Goal: Task Accomplishment & Management: Use online tool/utility

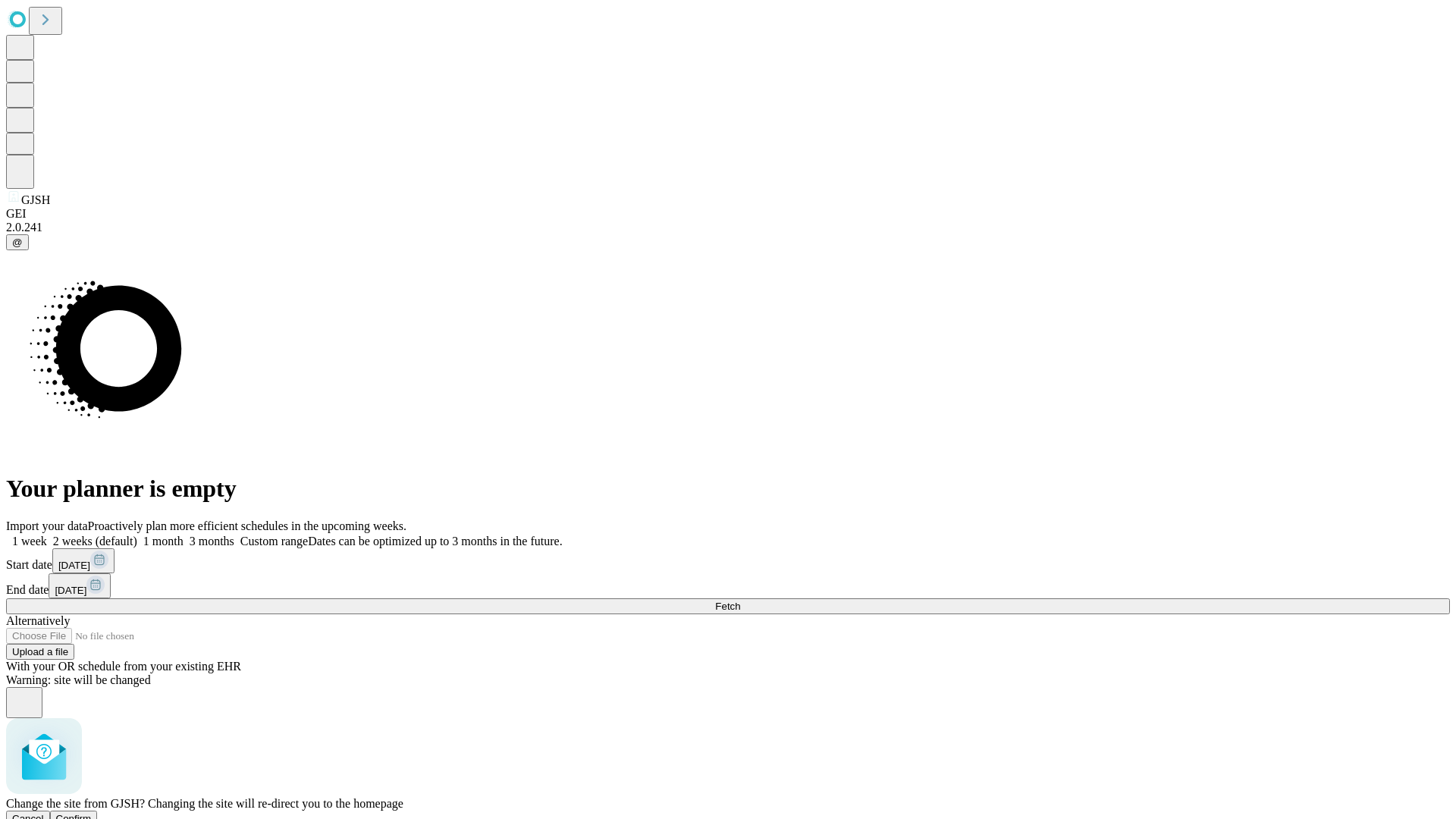
click at [92, 814] on span "Confirm" at bounding box center [74, 819] width 36 height 12
click at [138, 535] on label "2 weeks (default)" at bounding box center [92, 541] width 90 height 13
click at [741, 601] on span "Fetch" at bounding box center [728, 606] width 25 height 12
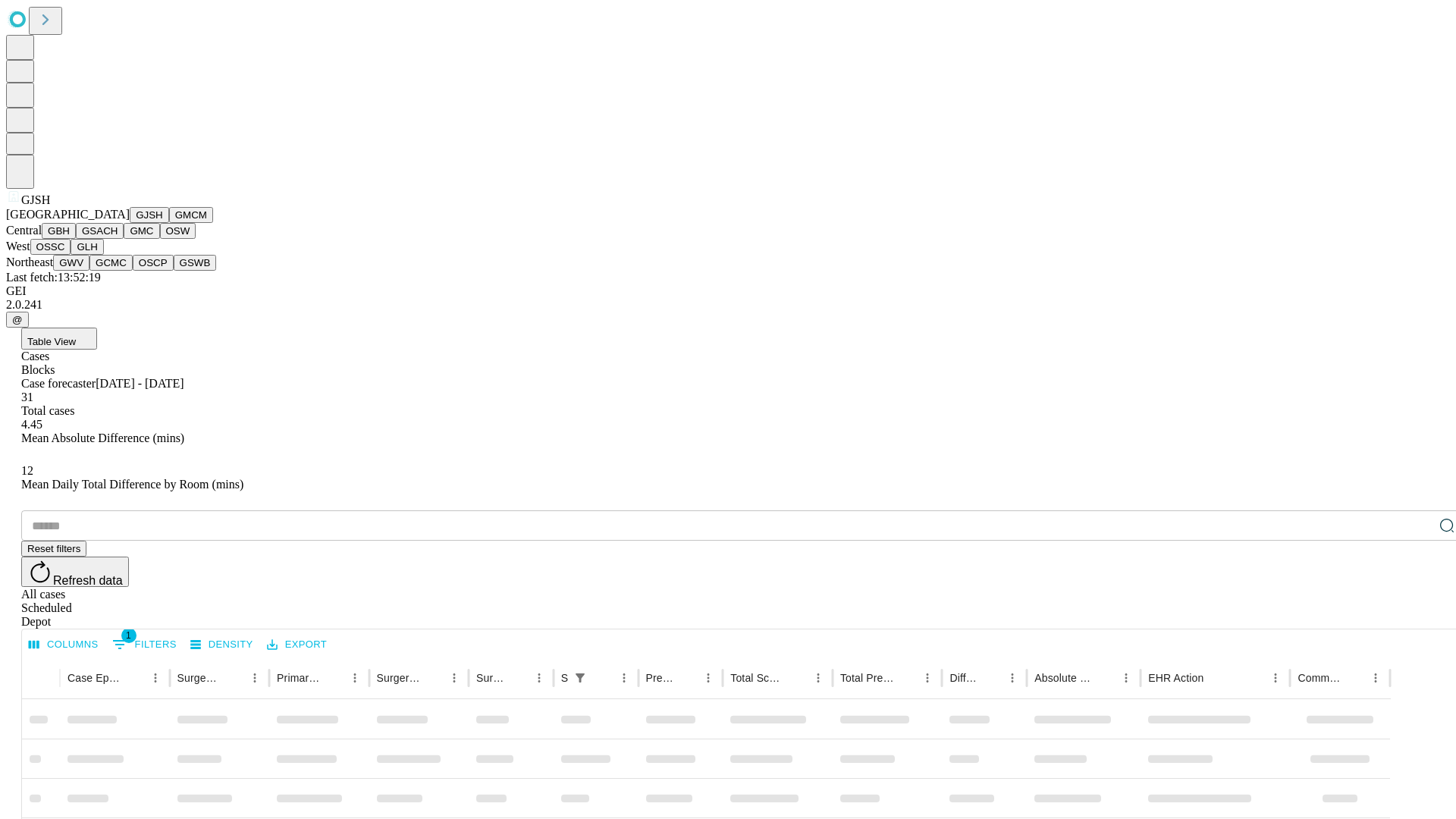
click at [169, 223] on button "GMCM" at bounding box center [191, 215] width 44 height 16
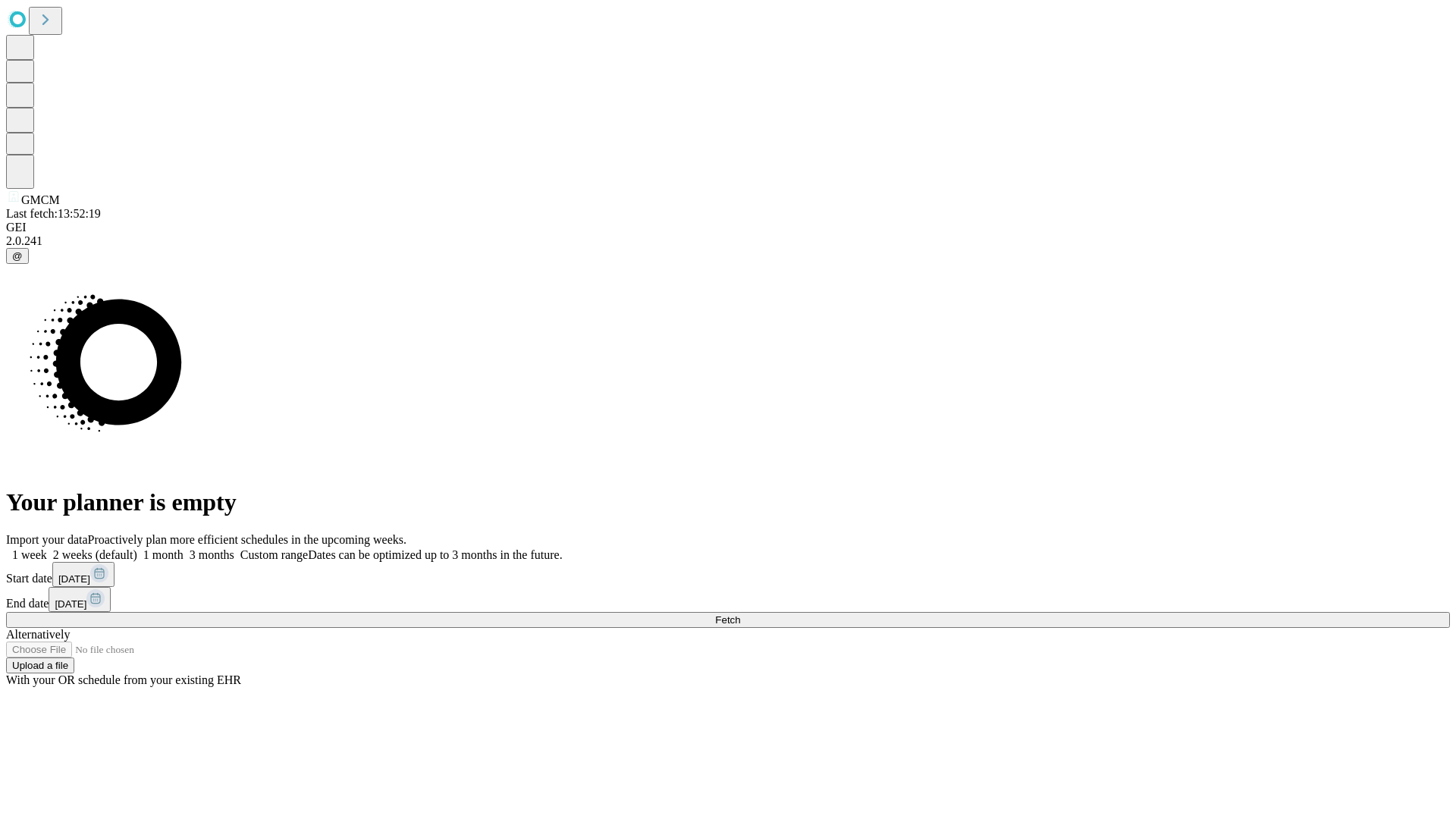
click at [138, 548] on label "2 weeks (default)" at bounding box center [92, 555] width 90 height 13
click at [741, 615] on span "Fetch" at bounding box center [728, 620] width 25 height 12
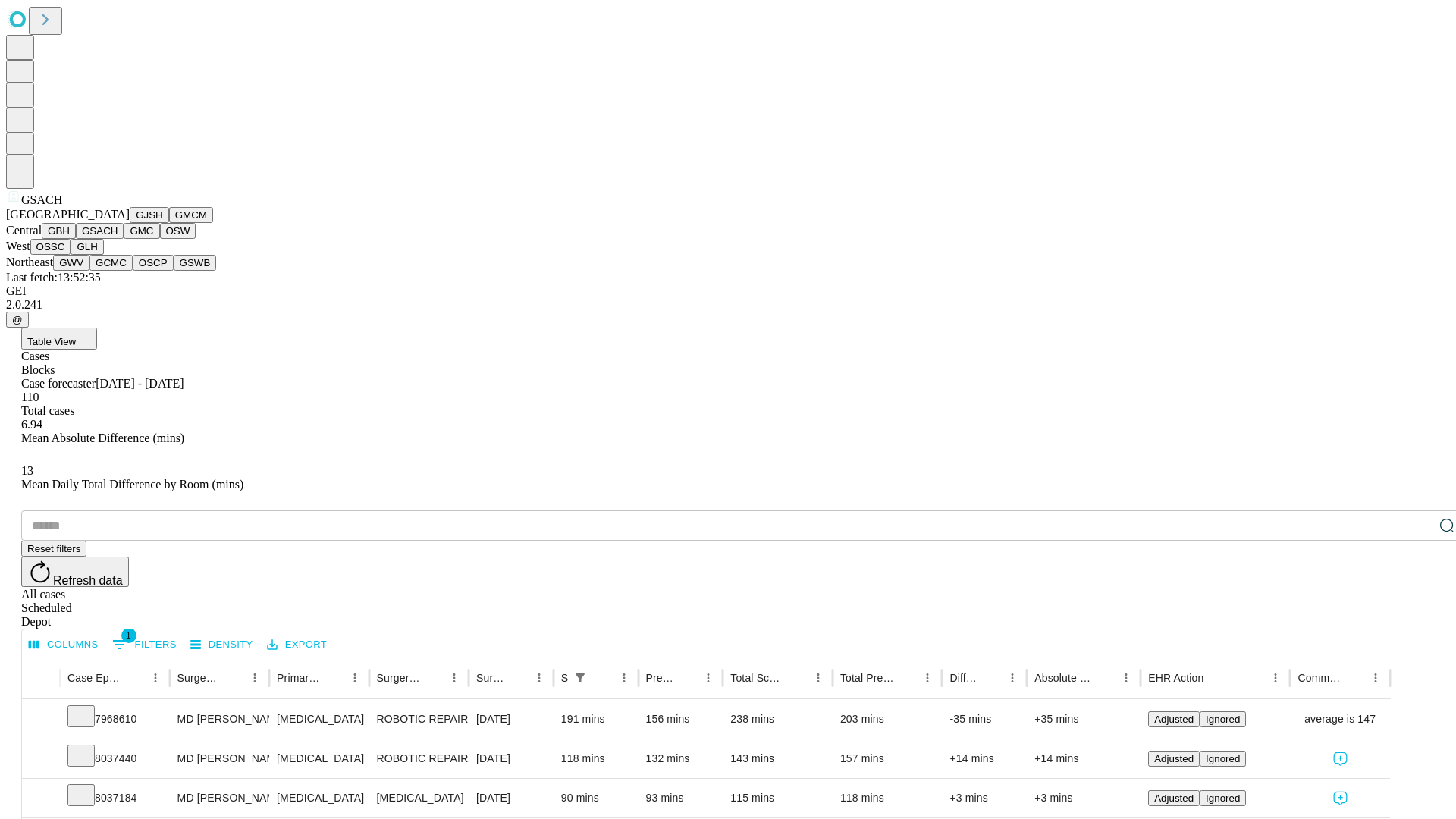
click at [124, 239] on button "GMC" at bounding box center [142, 231] width 36 height 16
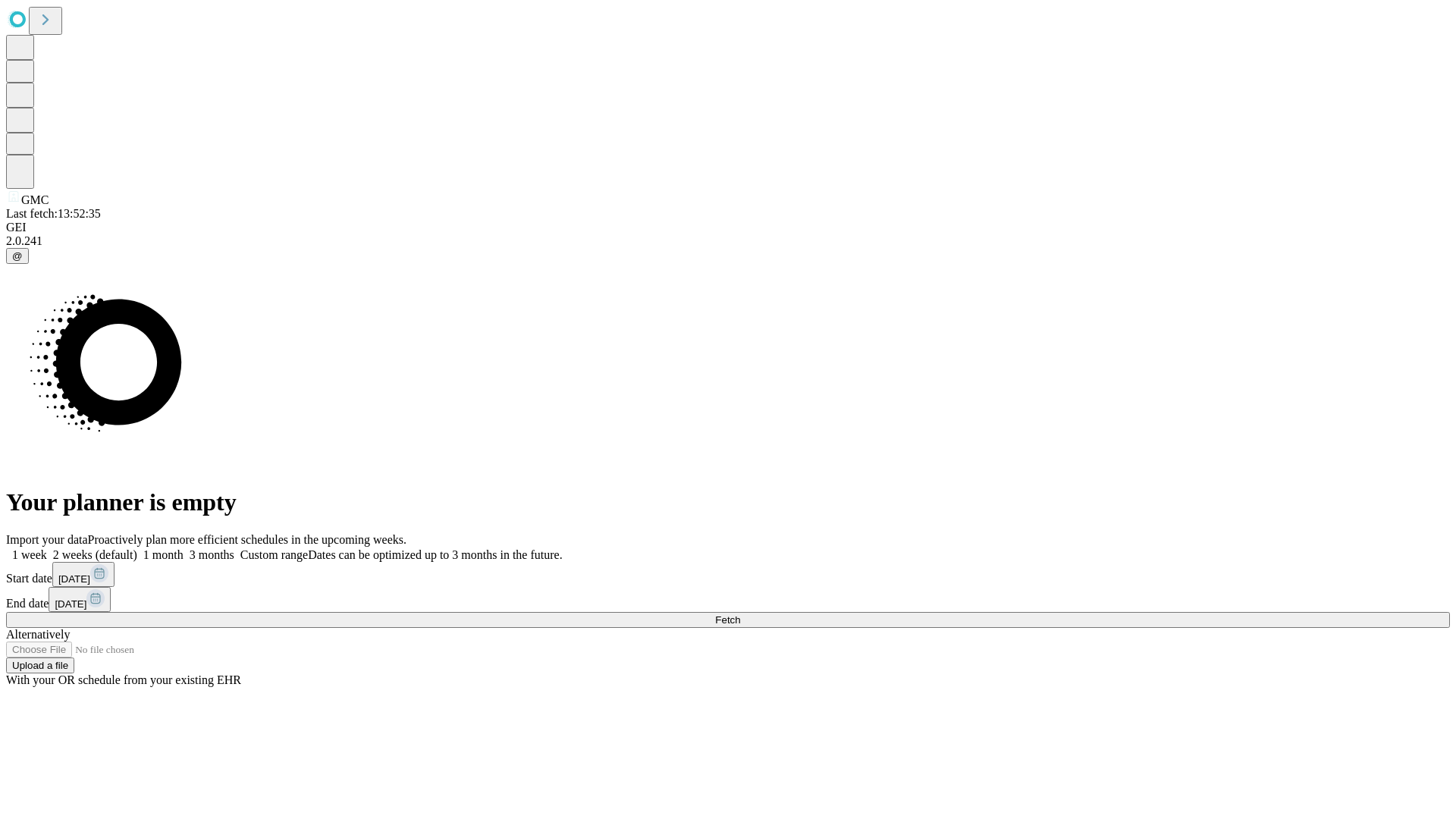
click at [138, 548] on label "2 weeks (default)" at bounding box center [92, 555] width 90 height 13
click at [741, 615] on span "Fetch" at bounding box center [728, 620] width 25 height 12
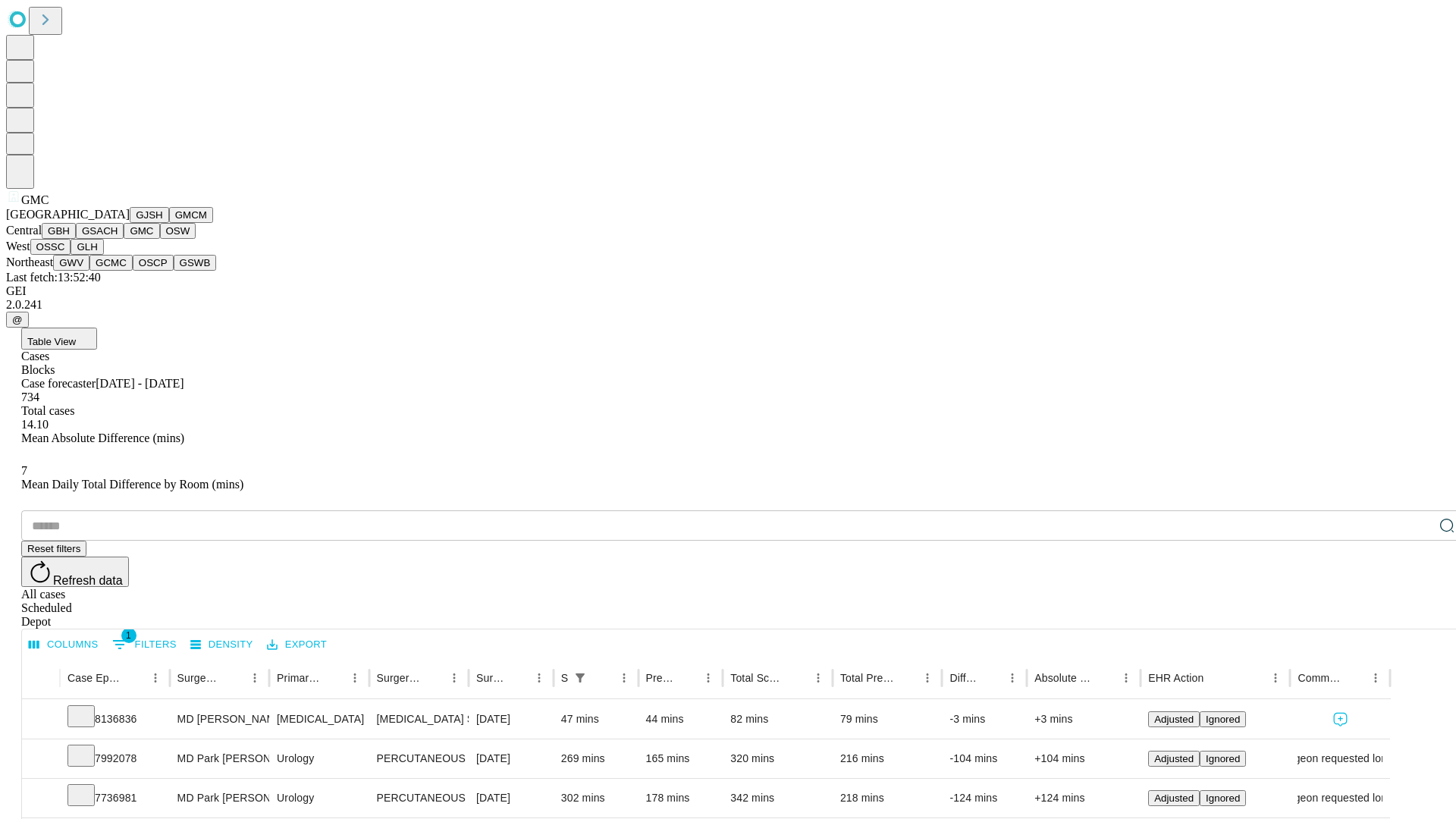
click at [160, 239] on button "OSW" at bounding box center [178, 231] width 37 height 16
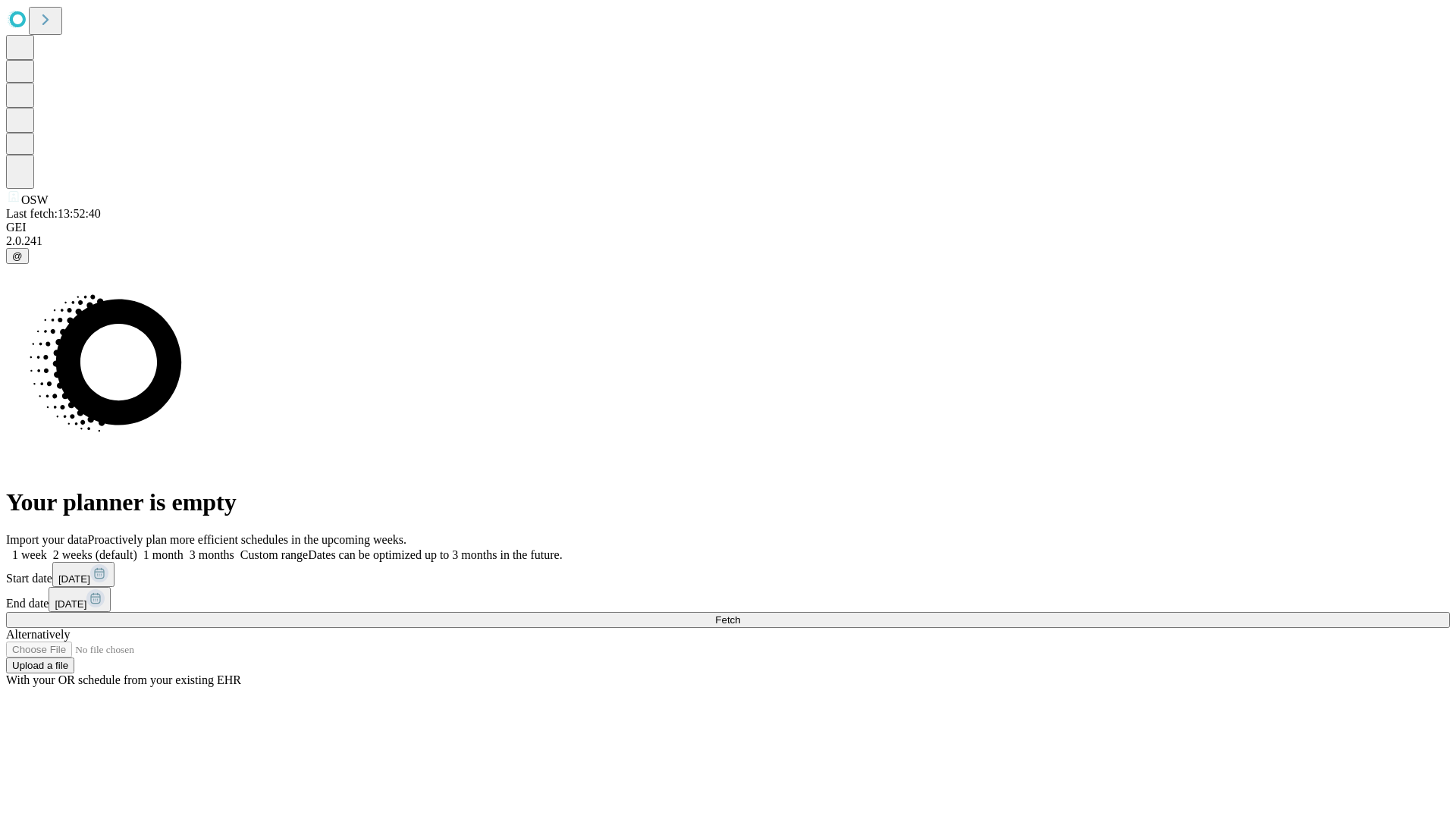
click at [138, 548] on label "2 weeks (default)" at bounding box center [92, 555] width 90 height 13
click at [741, 615] on span "Fetch" at bounding box center [728, 620] width 25 height 12
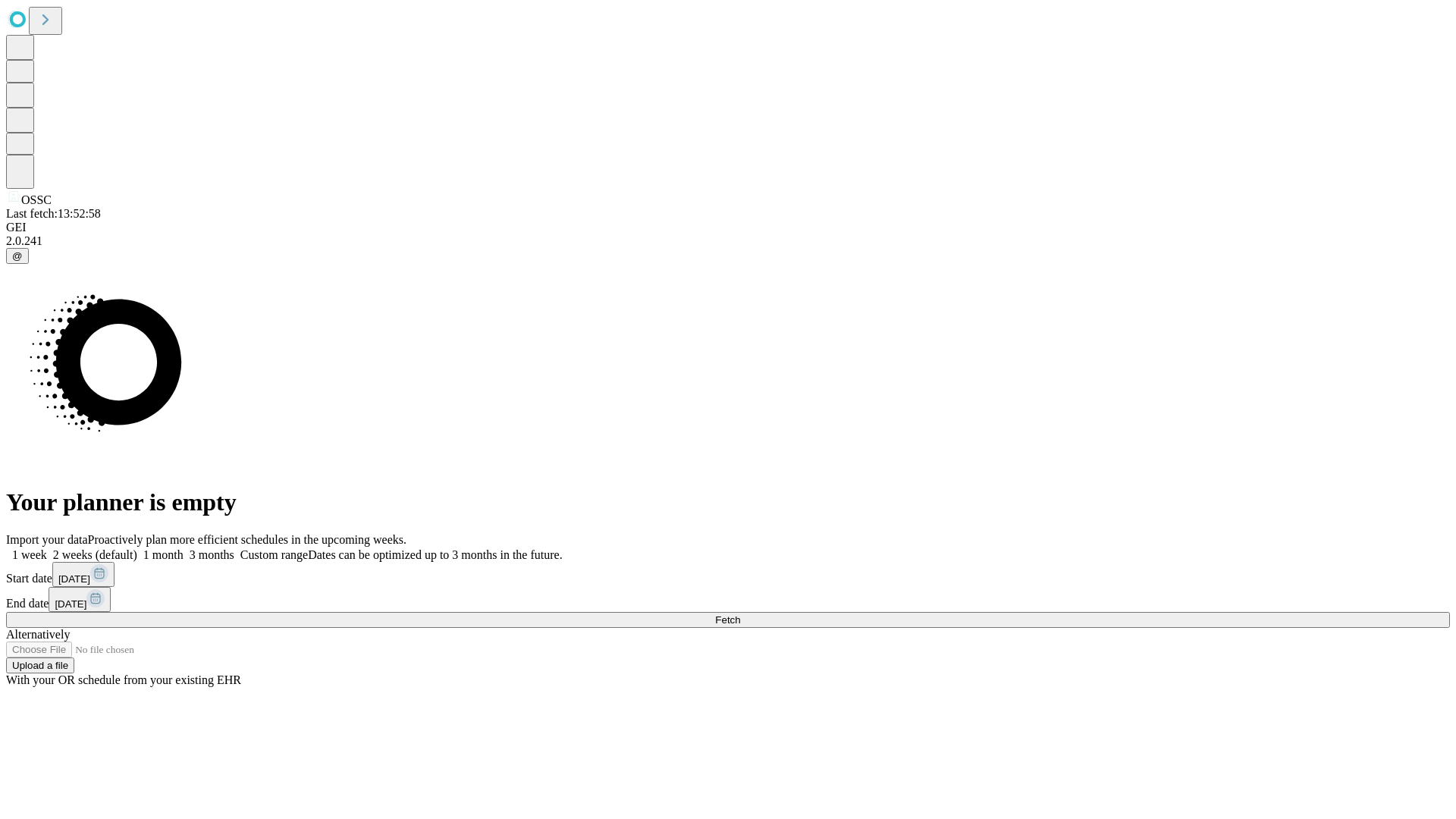
click at [138, 548] on label "2 weeks (default)" at bounding box center [92, 555] width 90 height 13
click at [741, 615] on span "Fetch" at bounding box center [728, 620] width 25 height 12
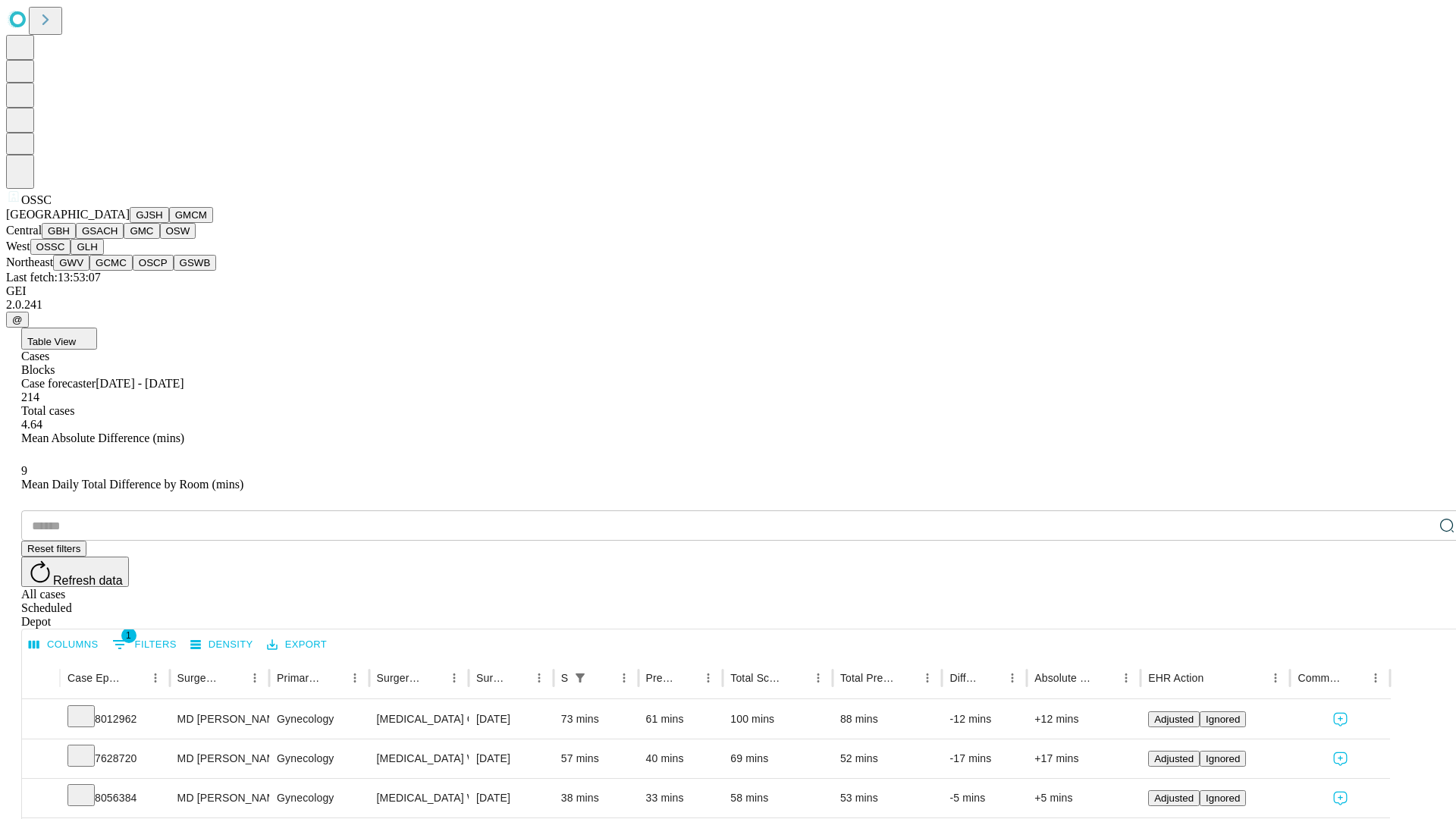
click at [103, 255] on button "GLH" at bounding box center [86, 247] width 32 height 16
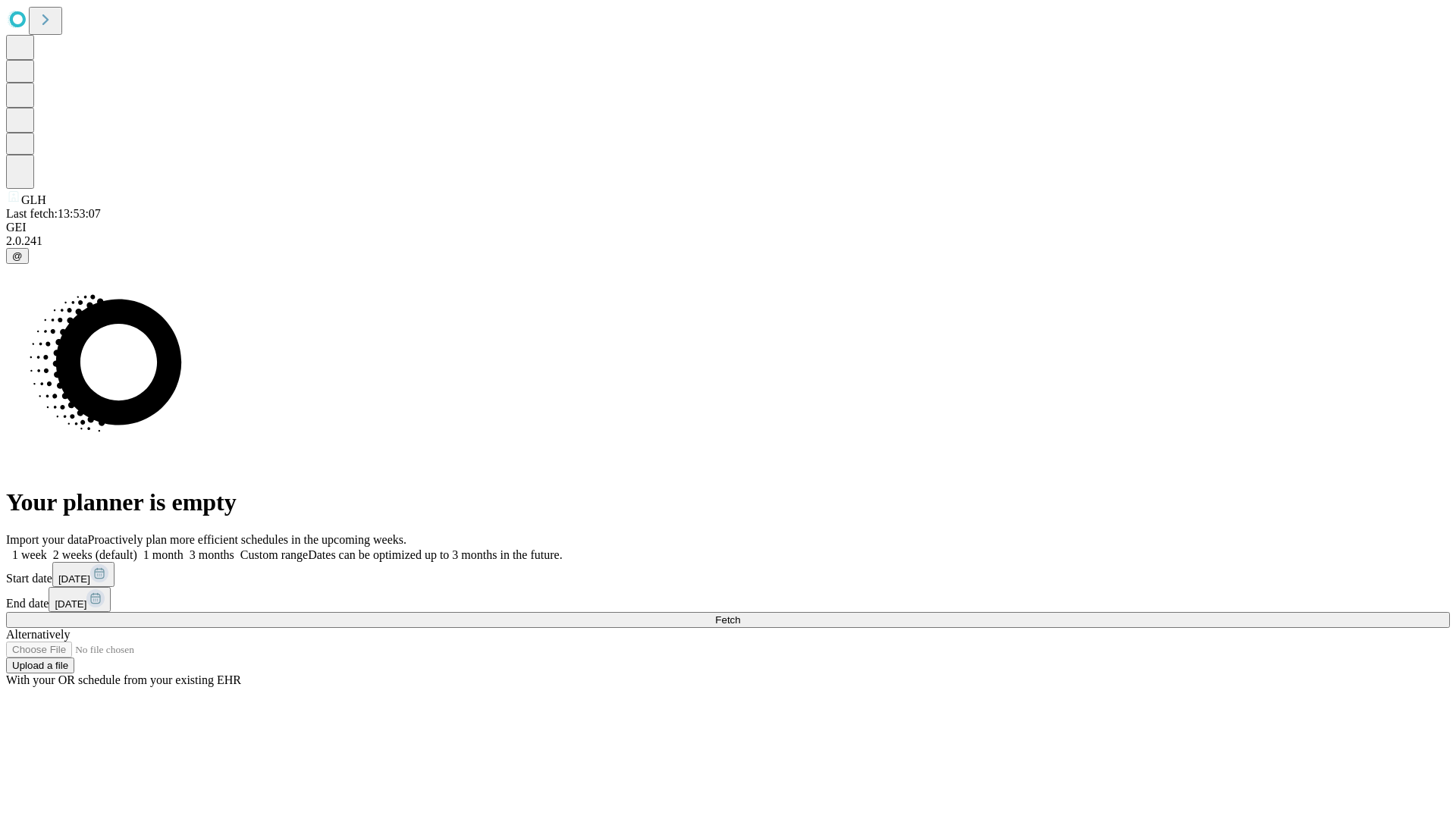
click at [138, 548] on label "2 weeks (default)" at bounding box center [92, 555] width 90 height 13
click at [741, 615] on span "Fetch" at bounding box center [728, 620] width 25 height 12
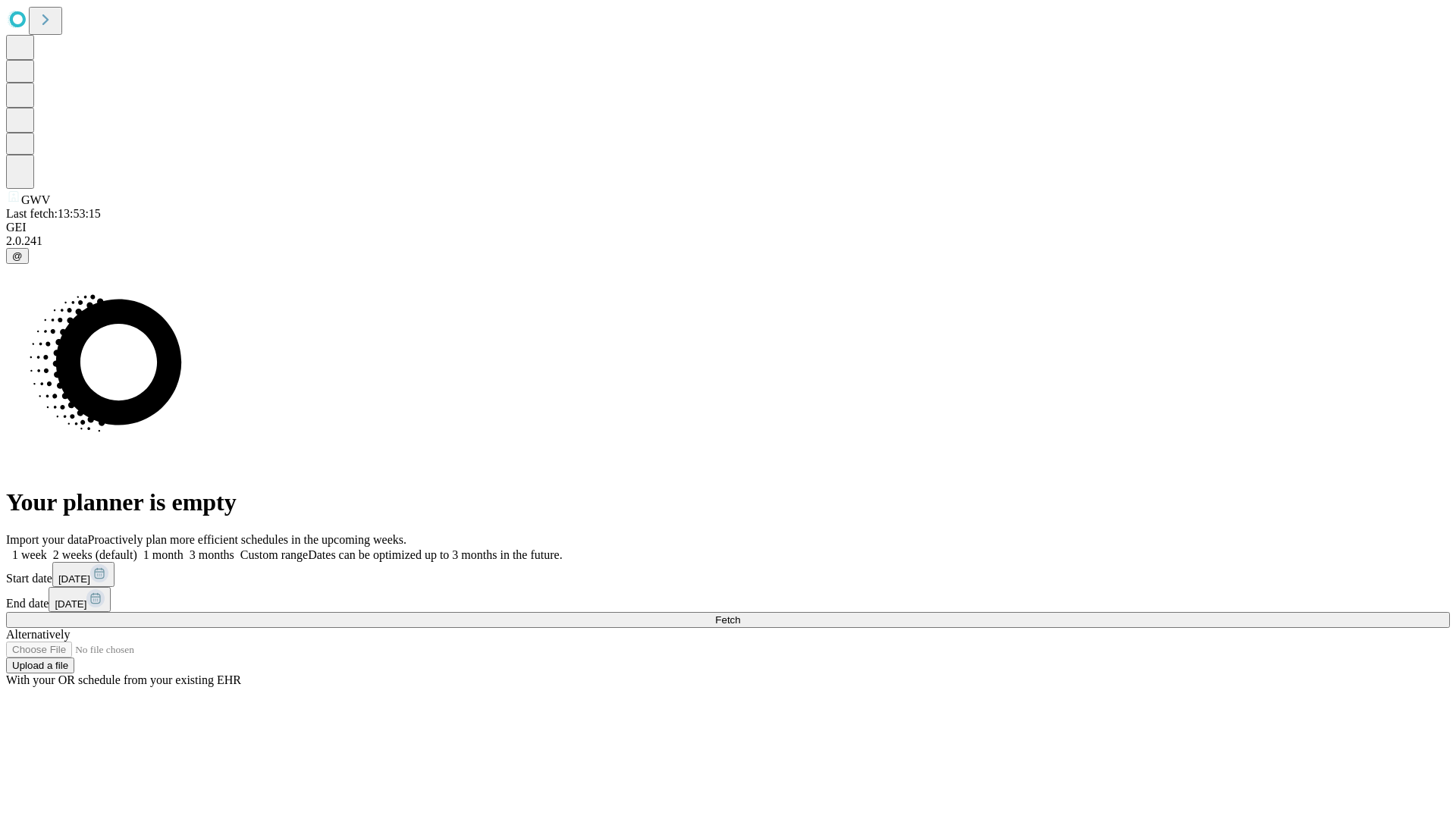
click at [138, 548] on label "2 weeks (default)" at bounding box center [92, 555] width 90 height 13
click at [741, 615] on span "Fetch" at bounding box center [728, 620] width 25 height 12
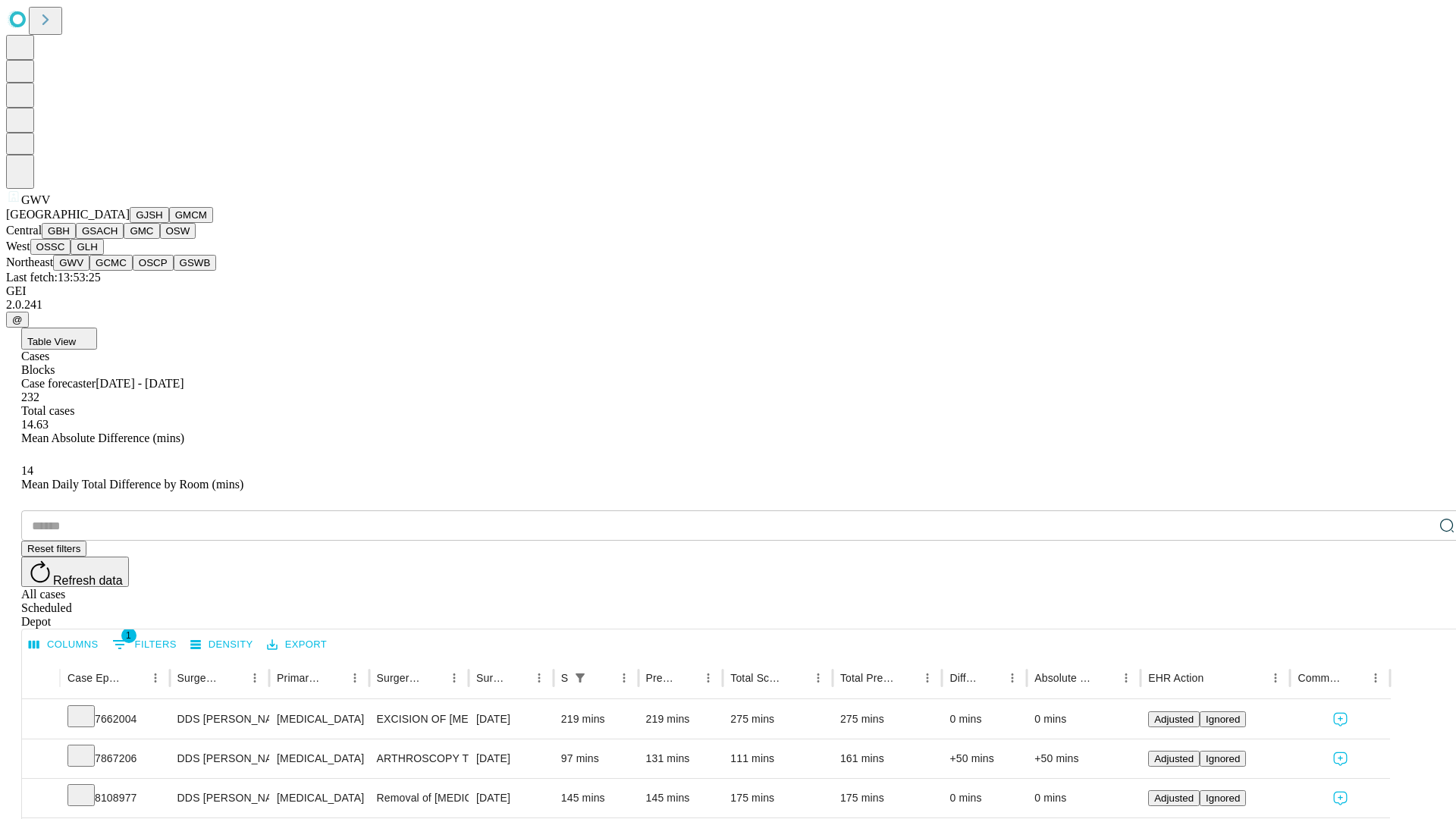
click at [118, 271] on button "GCMC" at bounding box center [111, 263] width 43 height 16
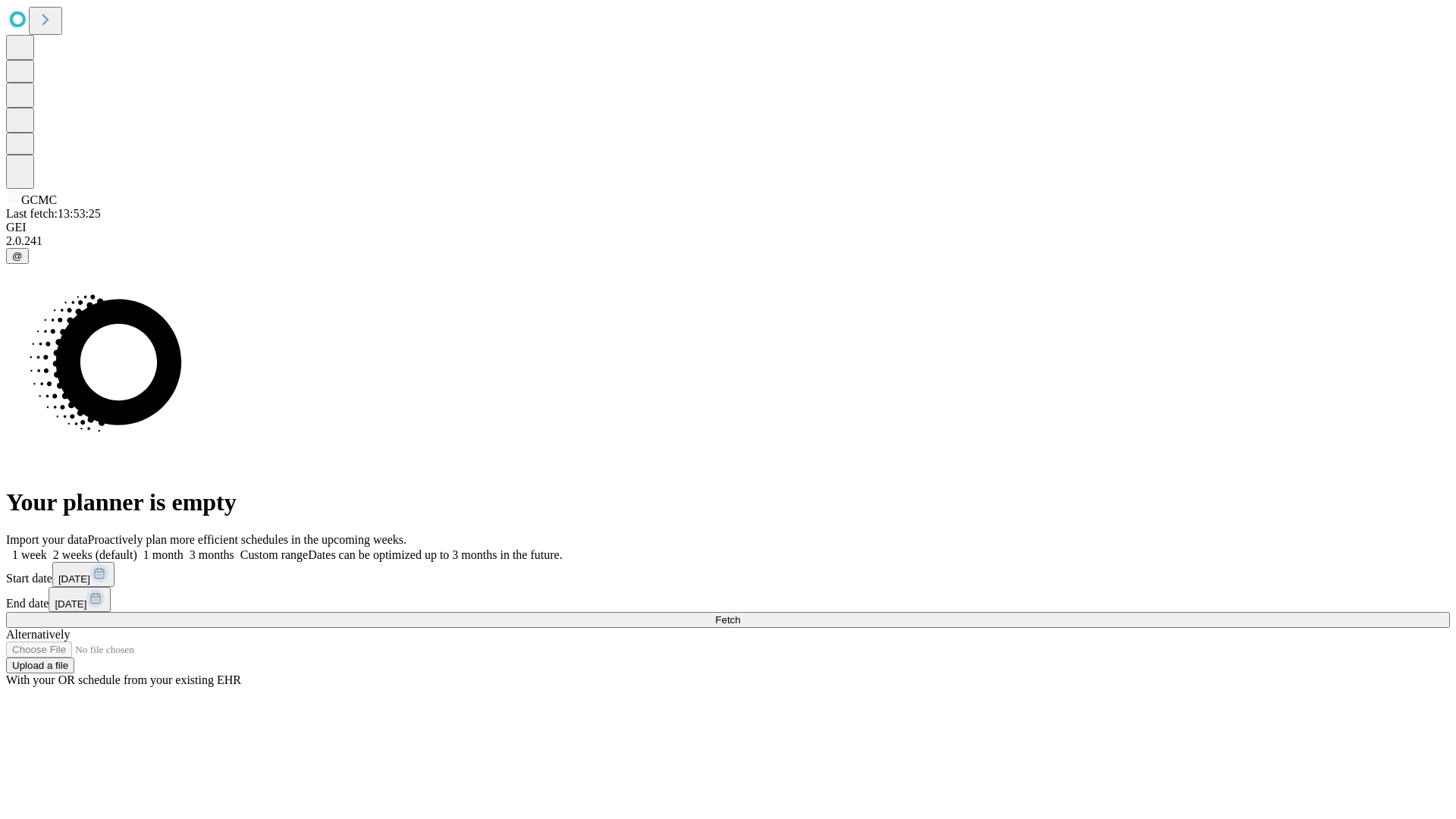
click at [741, 615] on span "Fetch" at bounding box center [728, 620] width 25 height 12
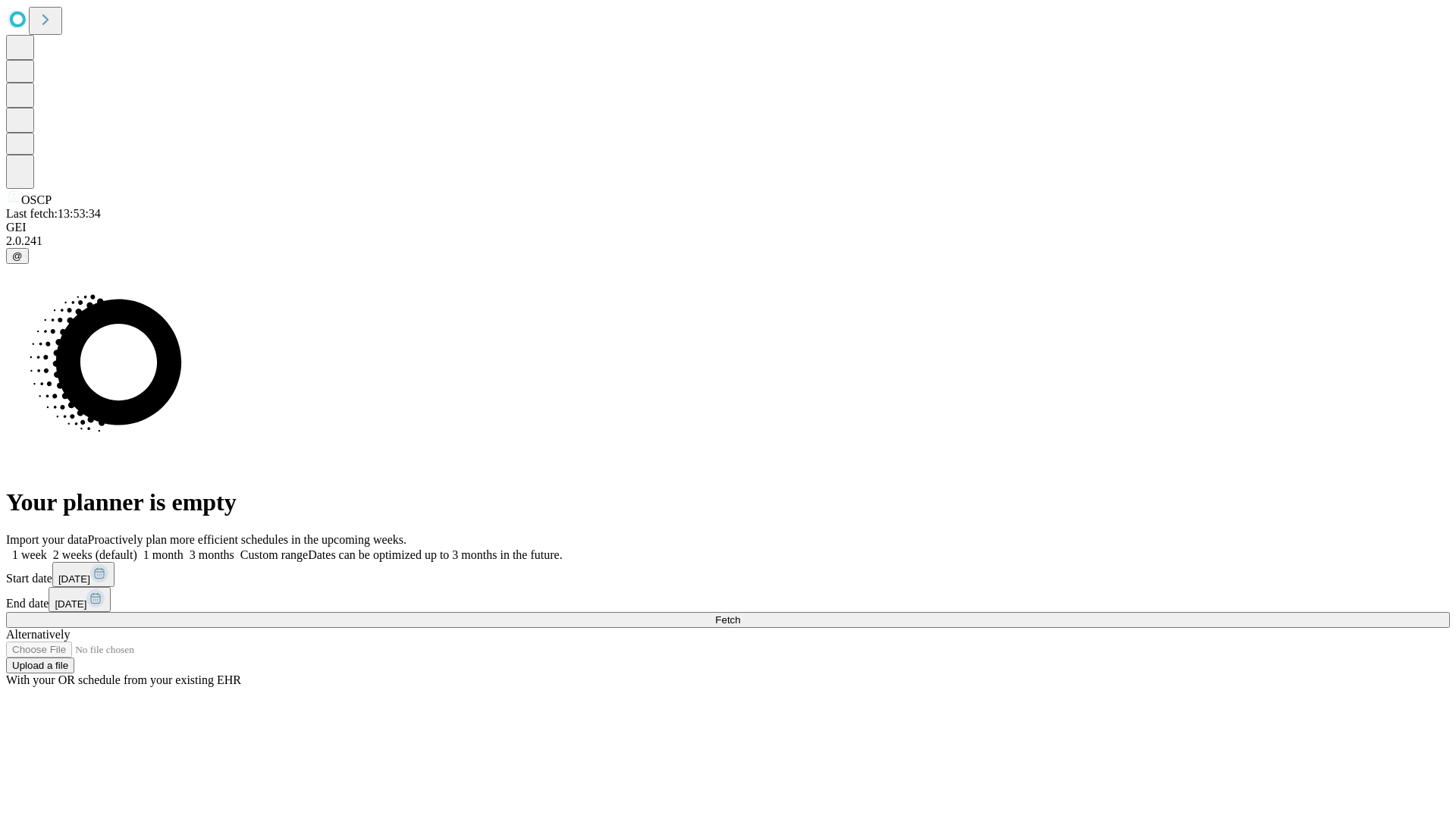
click at [741, 615] on span "Fetch" at bounding box center [728, 620] width 25 height 12
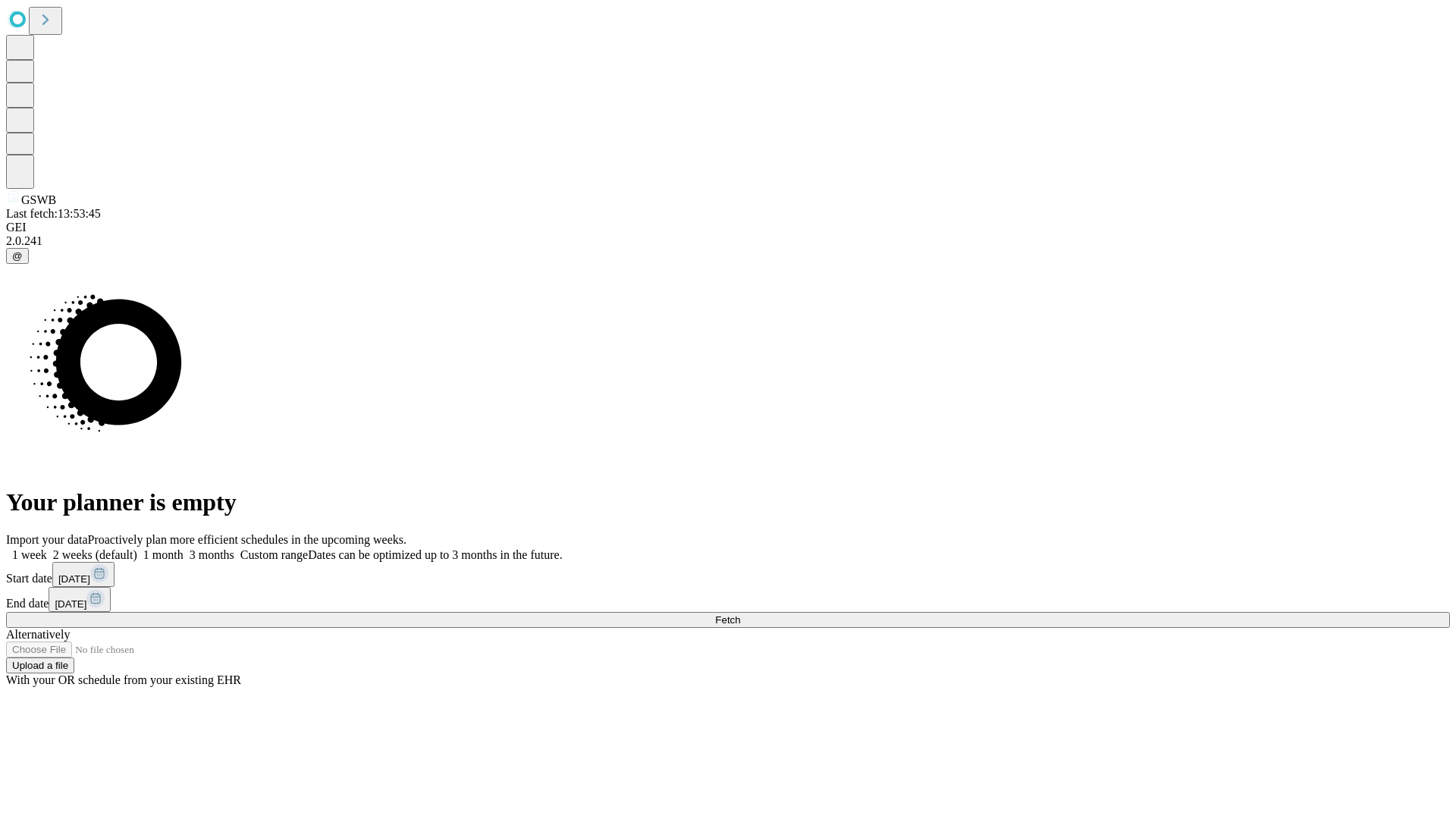
click at [138, 548] on label "2 weeks (default)" at bounding box center [92, 555] width 90 height 13
click at [741, 615] on span "Fetch" at bounding box center [728, 620] width 25 height 12
